Goal: Information Seeking & Learning: Learn about a topic

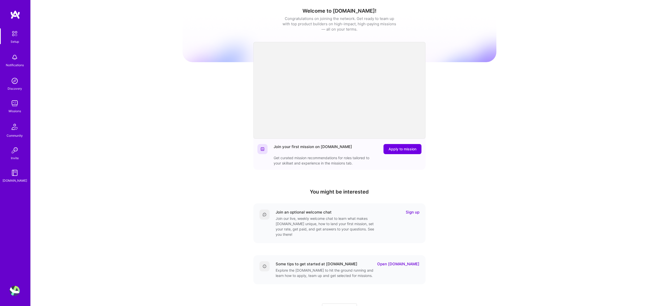
click at [15, 103] on img at bounding box center [15, 103] width 10 height 10
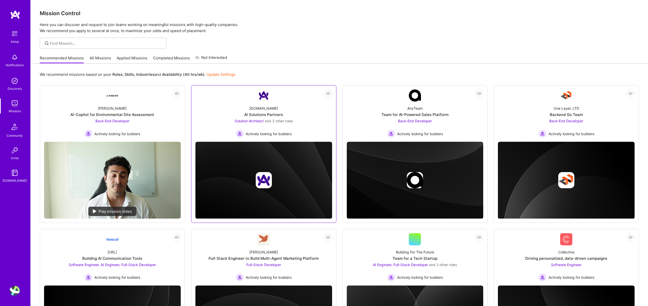
scroll to position [1, 0]
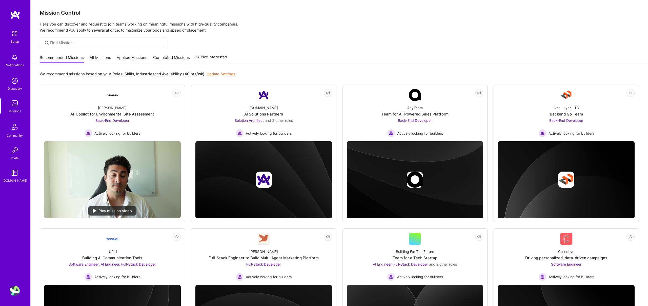
click at [98, 60] on link "All Missions" at bounding box center [101, 59] width 22 height 8
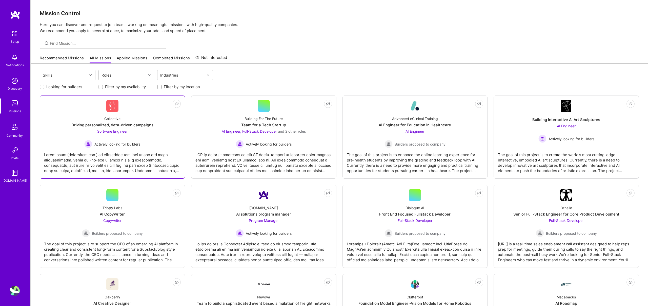
click at [159, 146] on div "Collective Driving personalized, data-driven campaigns Software Engineer Active…" at bounding box center [112, 130] width 137 height 36
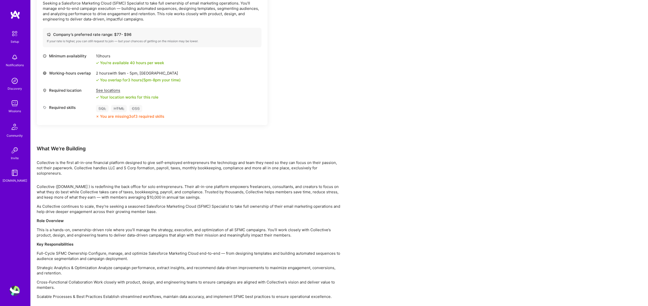
scroll to position [184, 0]
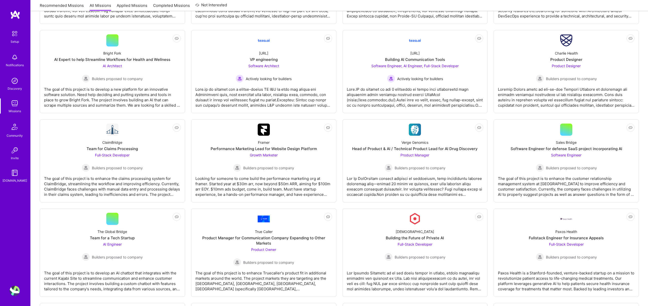
scroll to position [580, 0]
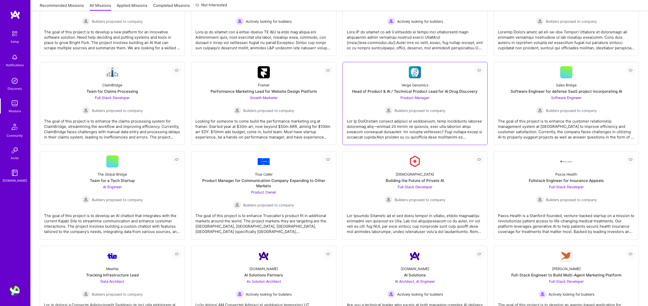
click at [372, 128] on div at bounding box center [415, 127] width 137 height 25
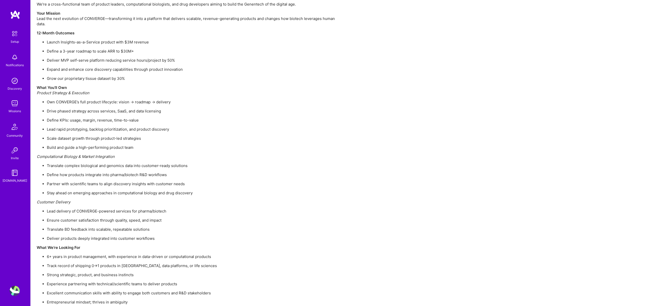
scroll to position [502, 0]
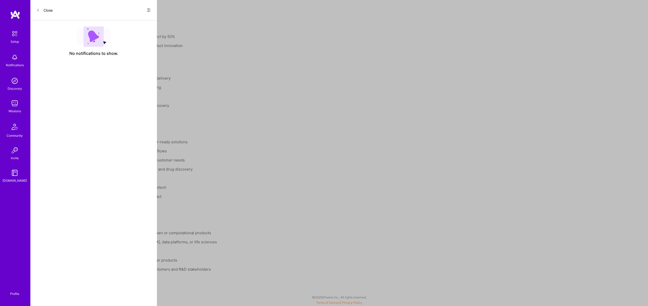
scroll to position [580, 0]
